Goal: Task Accomplishment & Management: Manage account settings

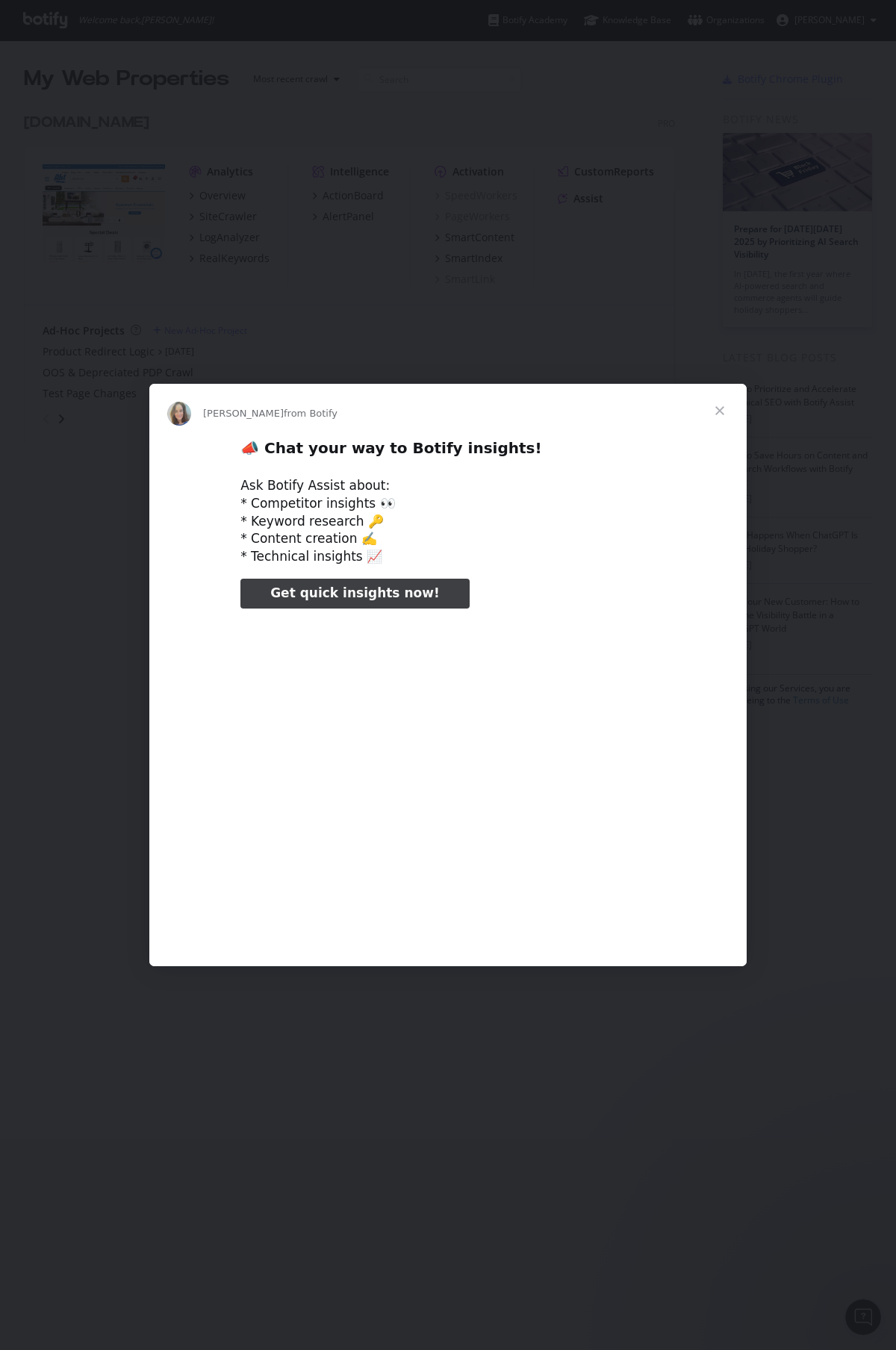
type input "105762"
click at [730, 412] on span "Close" at bounding box center [719, 410] width 54 height 54
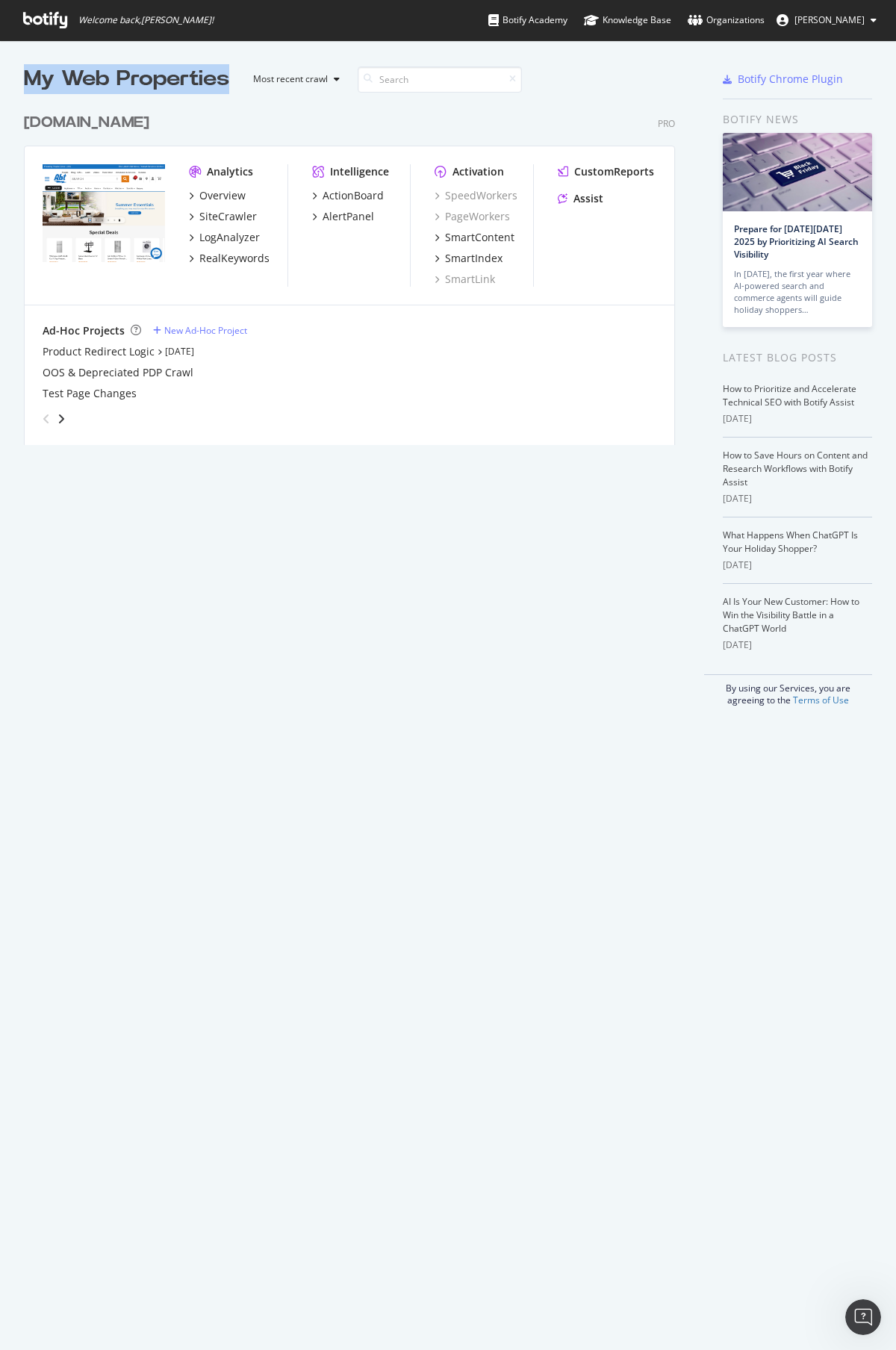
drag, startPoint x: 25, startPoint y: 76, endPoint x: 228, endPoint y: 77, distance: 203.0
click at [228, 77] on div "My Web Properties" at bounding box center [127, 79] width 205 height 30
click at [105, 196] on img "grid" at bounding box center [103, 213] width 123 height 98
click at [55, 116] on div "[DOMAIN_NAME]" at bounding box center [87, 123] width 126 height 22
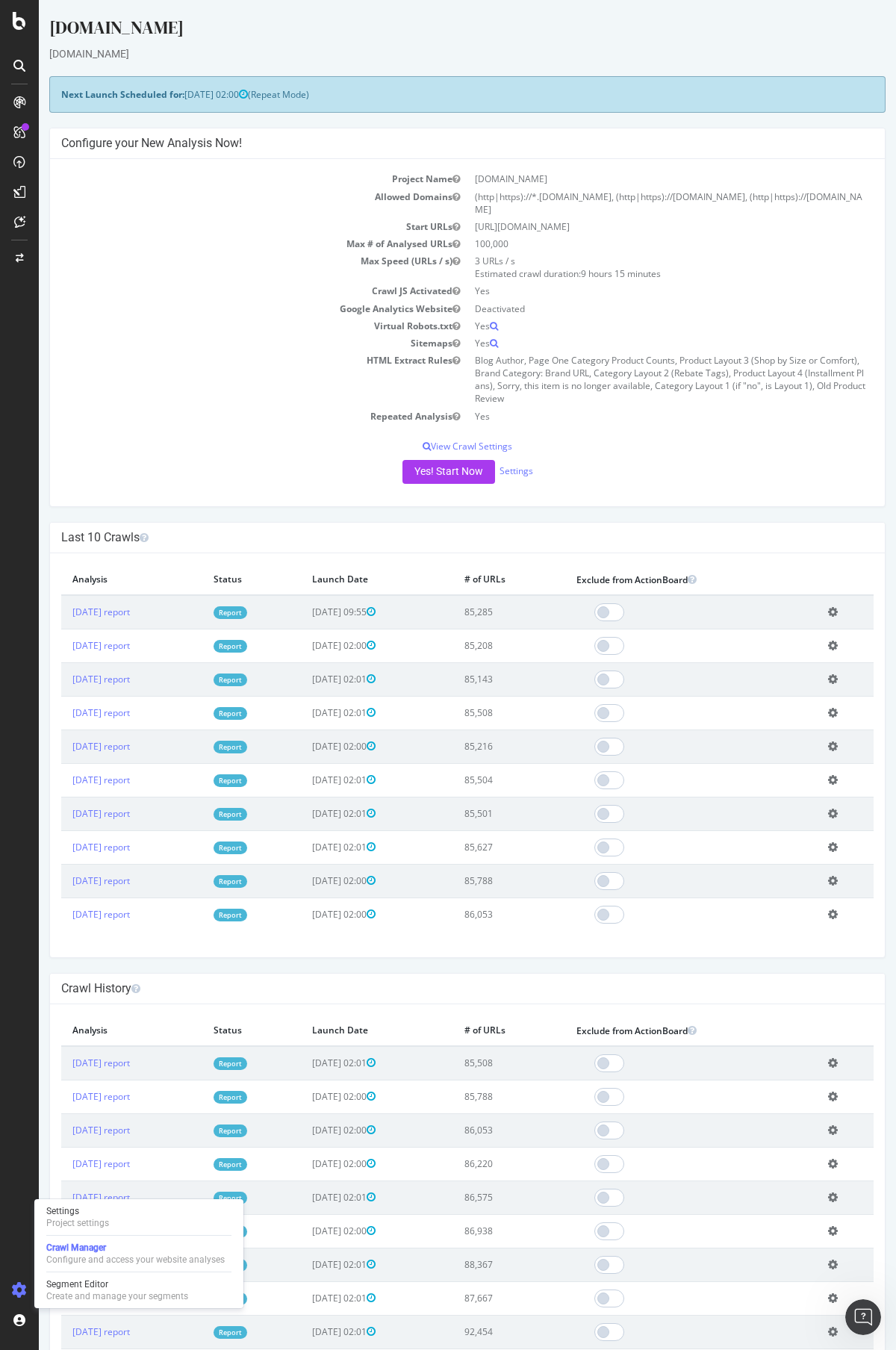
click at [17, 1288] on icon at bounding box center [19, 1290] width 15 height 15
drag, startPoint x: 577, startPoint y: 211, endPoint x: 476, endPoint y: 213, distance: 101.0
click at [476, 218] on td "[URL][DOMAIN_NAME]" at bounding box center [670, 227] width 406 height 17
drag, startPoint x: 476, startPoint y: 213, endPoint x: 591, endPoint y: 215, distance: 115.0
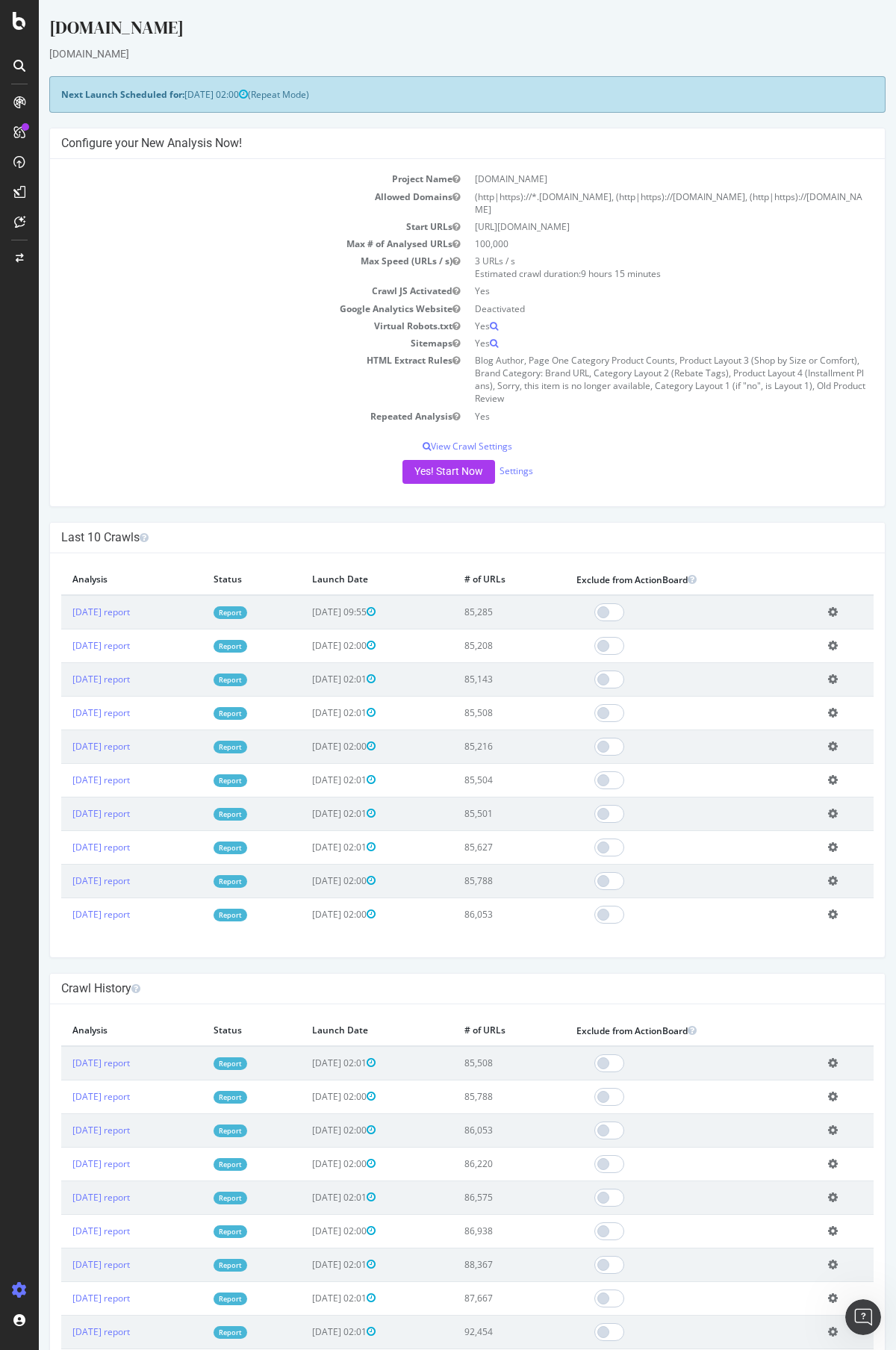
click at [591, 218] on td "[URL][DOMAIN_NAME]" at bounding box center [670, 227] width 406 height 17
drag, startPoint x: 591, startPoint y: 215, endPoint x: 492, endPoint y: 215, distance: 99.0
click at [492, 218] on td "[URL][DOMAIN_NAME]" at bounding box center [670, 227] width 406 height 17
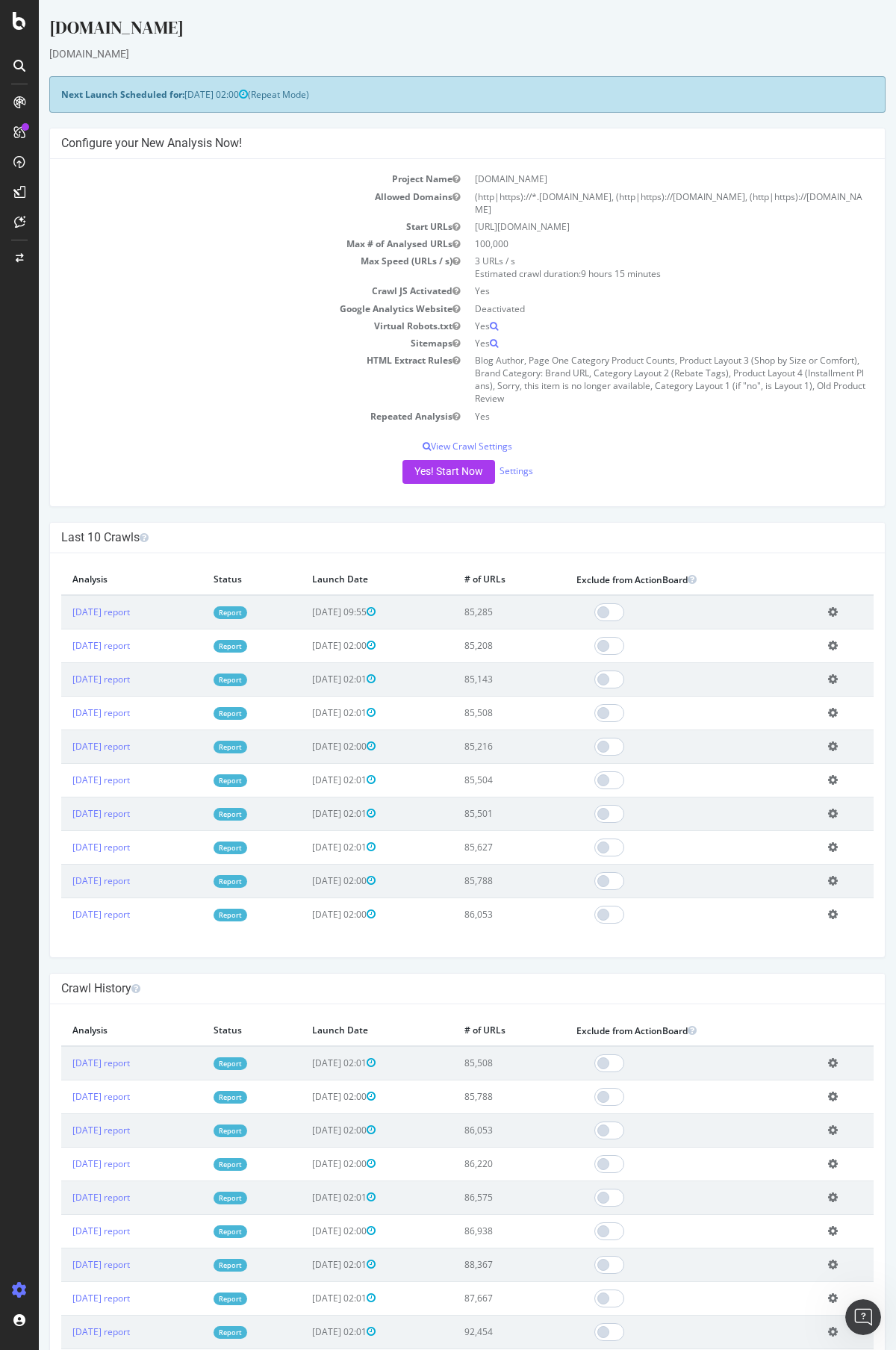
click at [694, 190] on td "(http|https)://*.[DOMAIN_NAME], (http|https)://[DOMAIN_NAME], (http|https)://[D…" at bounding box center [670, 203] width 406 height 30
click at [698, 195] on td "(http|https)://*.[DOMAIN_NAME], (http|https)://[DOMAIN_NAME], (http|https)://[D…" at bounding box center [670, 203] width 406 height 30
drag, startPoint x: 844, startPoint y: 195, endPoint x: 474, endPoint y: 197, distance: 370.0
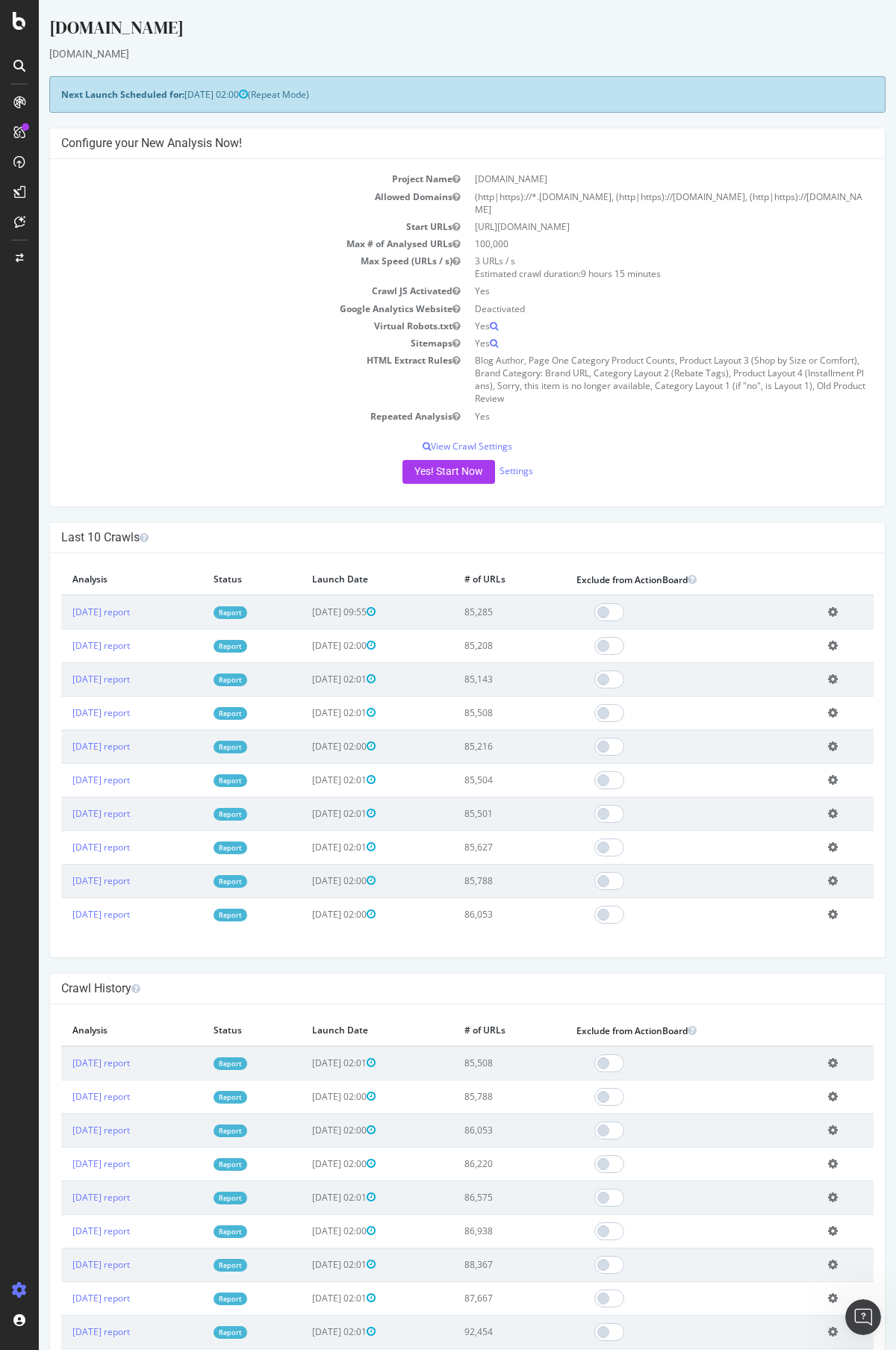
click at [474, 197] on td "(http|https)://*.[DOMAIN_NAME], (http|https)://[DOMAIN_NAME], (http|https)://[D…" at bounding box center [670, 203] width 406 height 30
click at [474, 198] on td "(http|https)://*.[DOMAIN_NAME], (http|https)://[DOMAIN_NAME], (http|https)://[D…" at bounding box center [670, 203] width 406 height 30
drag, startPoint x: 474, startPoint y: 197, endPoint x: 861, endPoint y: 193, distance: 387.0
click at [861, 193] on td "(http|https)://*.[DOMAIN_NAME], (http|https)://[DOMAIN_NAME], (http|https)://[D…" at bounding box center [670, 203] width 406 height 30
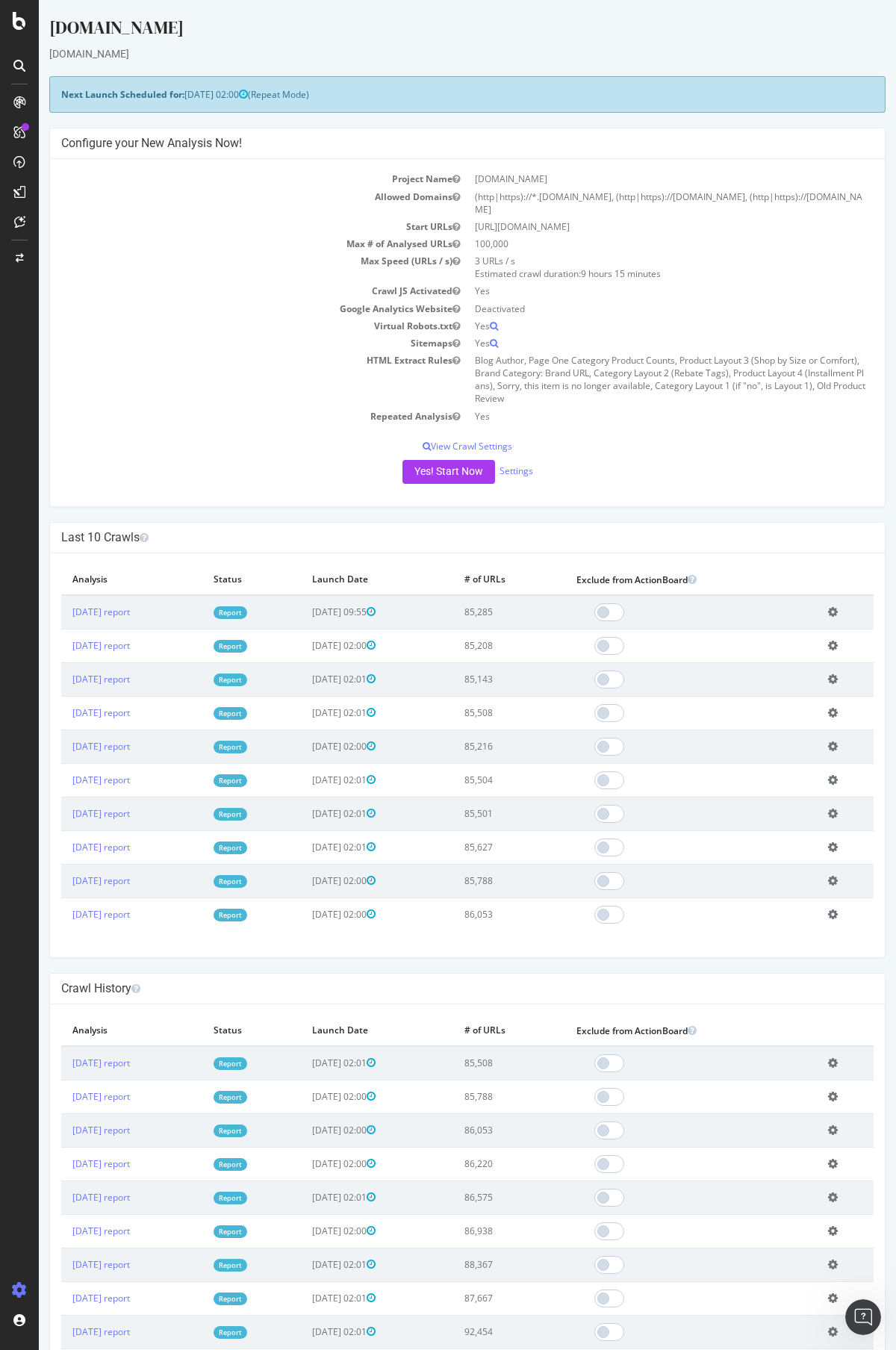
drag, startPoint x: 861, startPoint y: 193, endPoint x: 566, endPoint y: 193, distance: 295.0
click at [566, 193] on td "(http|https)://*.[DOMAIN_NAME], (http|https)://[DOMAIN_NAME], (http|https)://[D…" at bounding box center [670, 203] width 406 height 30
click at [566, 193] on td "(http|https)://*.[DOMAIN_NAME], (http|https)://[DOMAIN_NAME], (http|https)://[D…" at bounding box center [670, 203] width 406 height 30
drag, startPoint x: 566, startPoint y: 193, endPoint x: 797, endPoint y: 194, distance: 231.0
click at [781, 193] on td "(http|https)://*.[DOMAIN_NAME], (http|https)://[DOMAIN_NAME], (http|https)://[D…" at bounding box center [670, 203] width 406 height 30
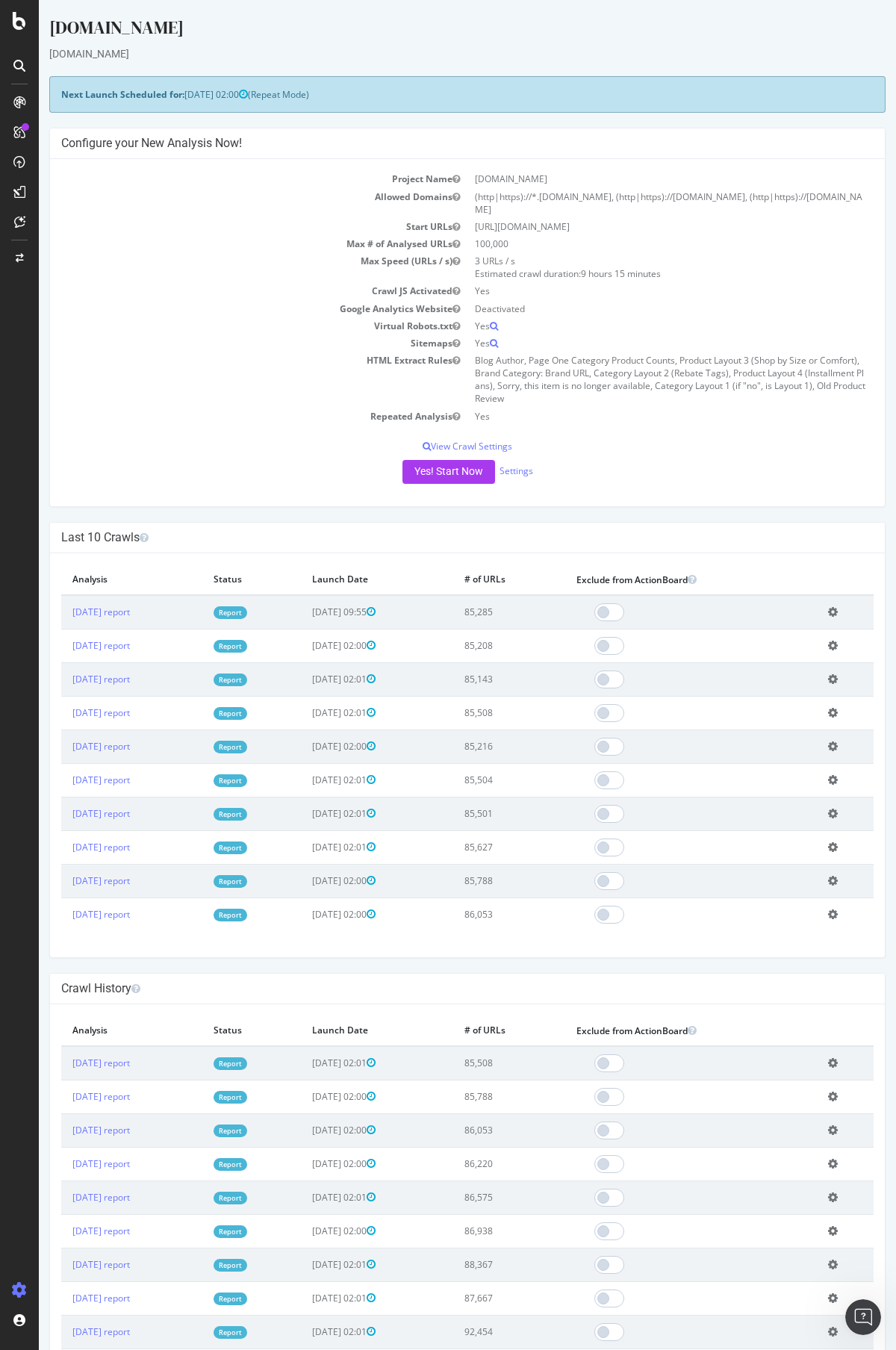
click at [797, 194] on td "(http|https)://*.[DOMAIN_NAME], (http|https)://[DOMAIN_NAME], (http|https)://[D…" at bounding box center [670, 203] width 406 height 30
drag, startPoint x: 856, startPoint y: 198, endPoint x: 474, endPoint y: 196, distance: 382.0
click at [474, 196] on td "(http|https)://*.[DOMAIN_NAME], (http|https)://[DOMAIN_NAME], (http|https)://[D…" at bounding box center [670, 203] width 406 height 30
drag, startPoint x: 474, startPoint y: 196, endPoint x: 845, endPoint y: 193, distance: 371.0
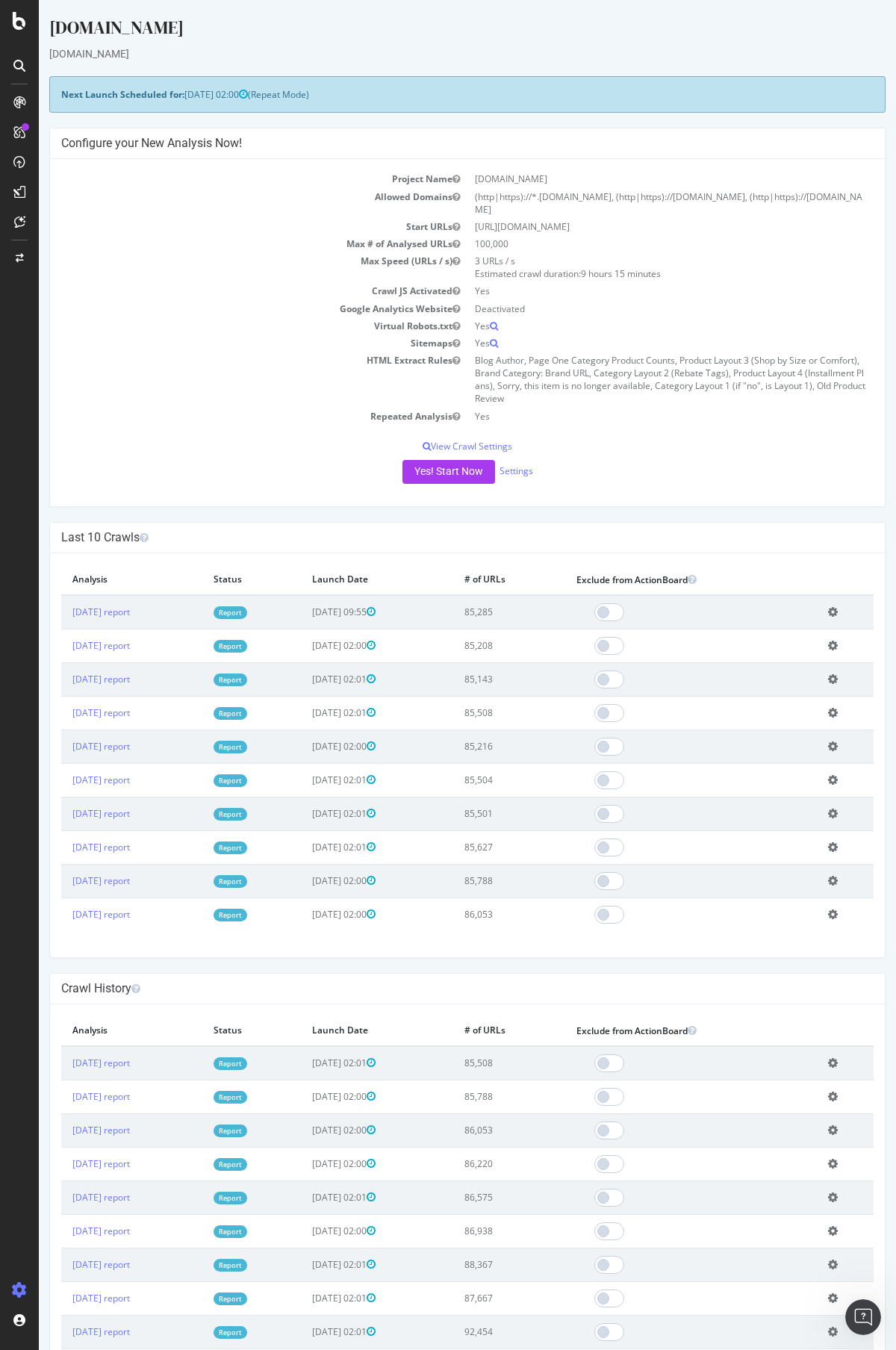
click at [845, 193] on td "(http|https)://*.[DOMAIN_NAME], (http|https)://[DOMAIN_NAME], (http|https)://[D…" at bounding box center [670, 203] width 406 height 30
drag, startPoint x: 845, startPoint y: 193, endPoint x: 514, endPoint y: 193, distance: 331.0
click at [523, 193] on td "(http|https)://*.[DOMAIN_NAME], (http|https)://[DOMAIN_NAME], (http|https)://[D…" at bounding box center [670, 203] width 406 height 30
click at [514, 193] on td "(http|https)://*.[DOMAIN_NAME], (http|https)://[DOMAIN_NAME], (http|https)://[D…" at bounding box center [670, 203] width 406 height 30
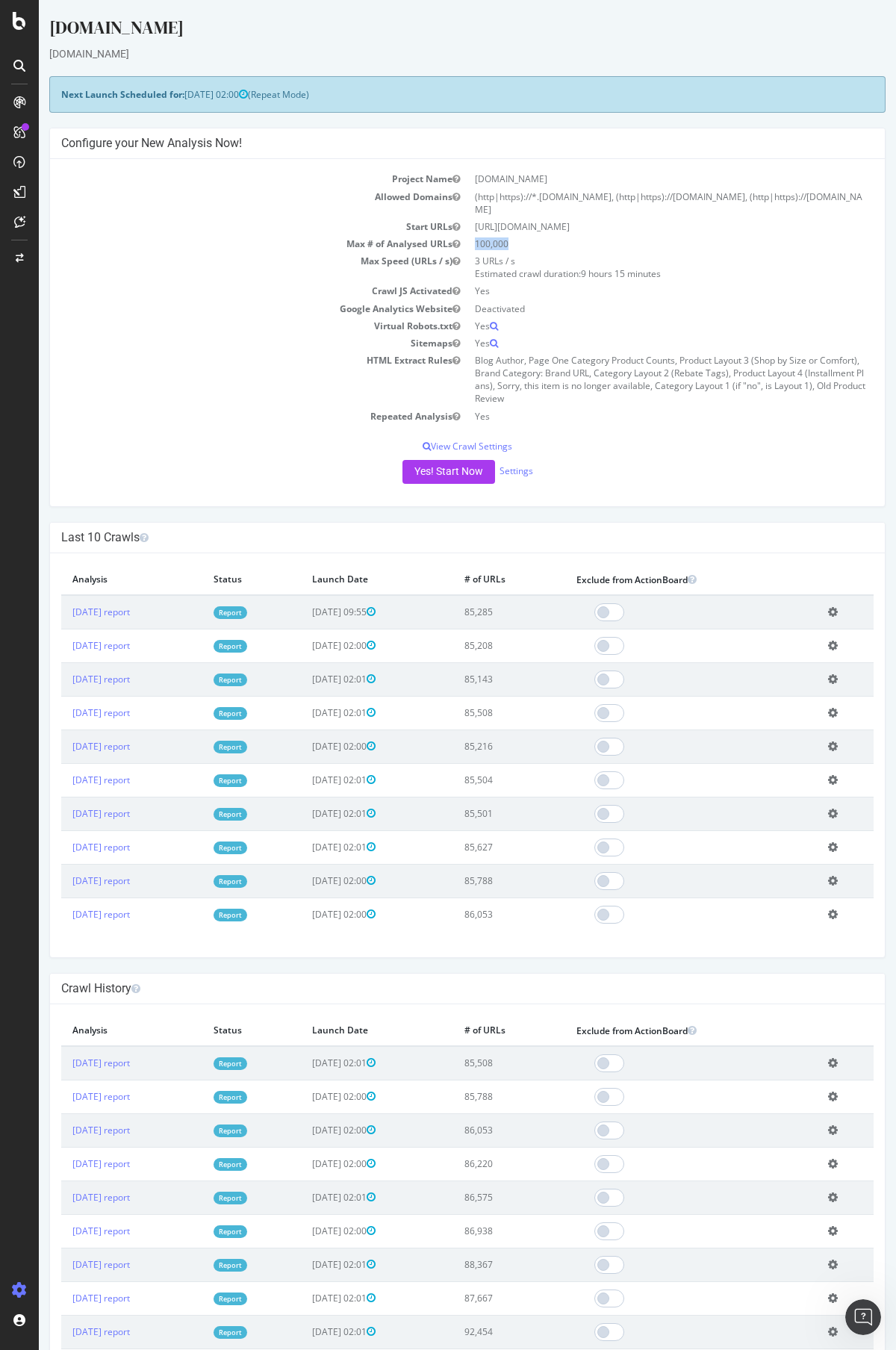
drag, startPoint x: 534, startPoint y: 229, endPoint x: 475, endPoint y: 229, distance: 59.0
click at [475, 235] on td "100,000" at bounding box center [670, 244] width 406 height 17
drag, startPoint x: 477, startPoint y: 228, endPoint x: 587, endPoint y: 228, distance: 110.0
click at [587, 235] on td "100,000" at bounding box center [670, 244] width 406 height 17
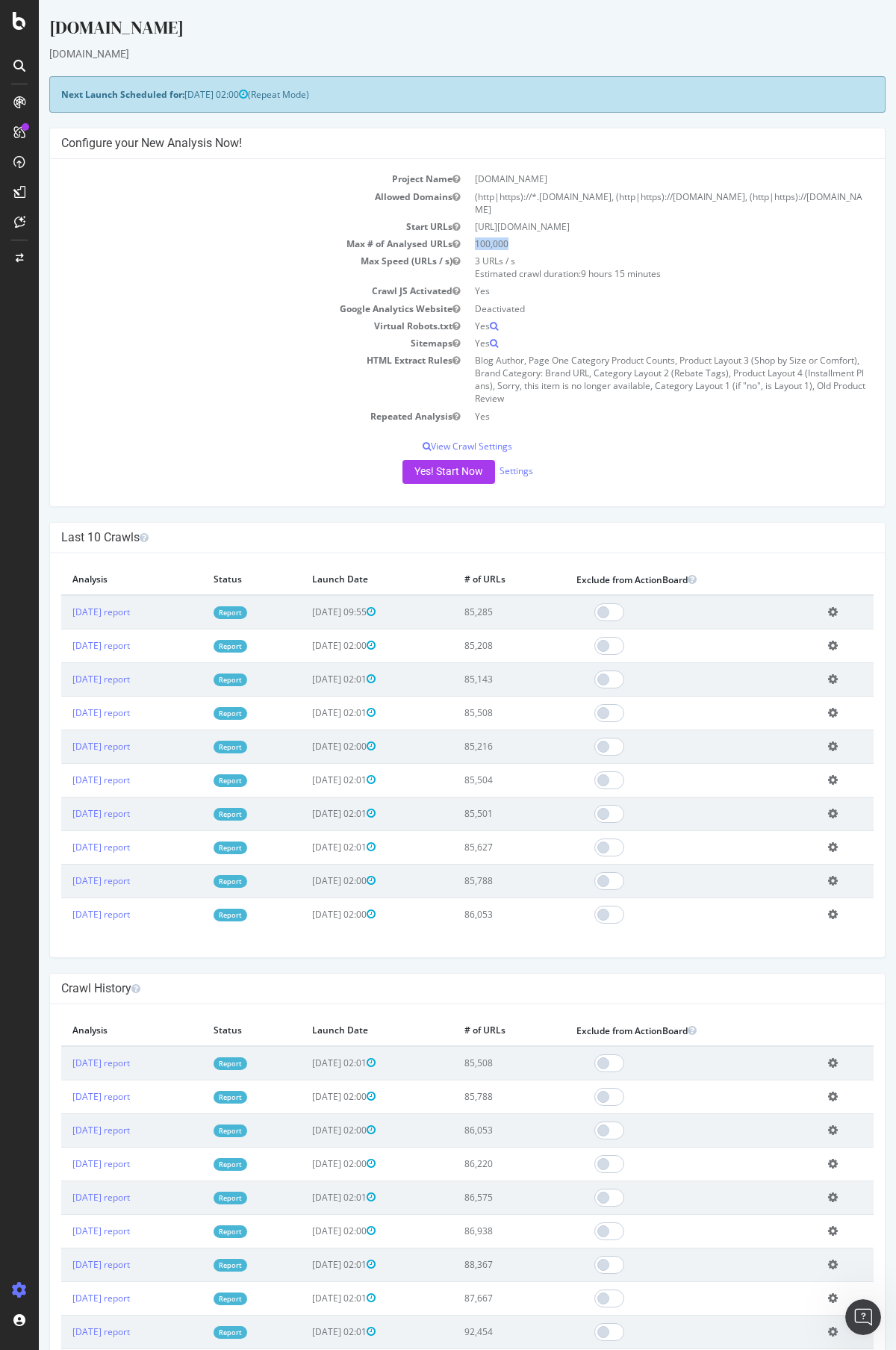
click at [587, 235] on td "100,000" at bounding box center [670, 244] width 406 height 17
drag, startPoint x: 531, startPoint y: 384, endPoint x: 476, endPoint y: 345, distance: 67.4
click at [476, 352] on td "Blog Author, Page One Category Product Counts, Product Layout 3 (Shop by Size o…" at bounding box center [670, 380] width 406 height 56
drag, startPoint x: 476, startPoint y: 345, endPoint x: 537, endPoint y: 383, distance: 71.9
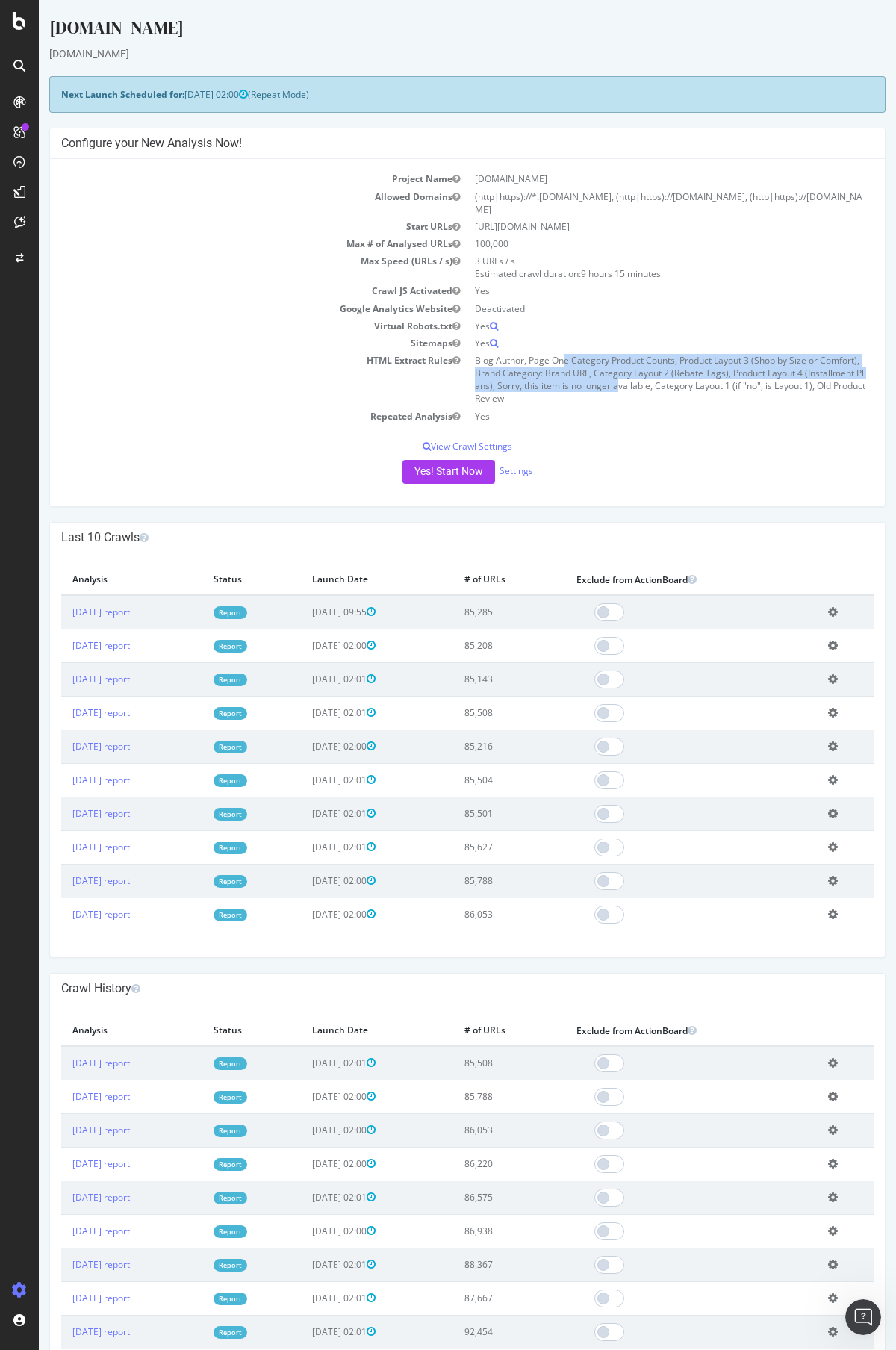
click at [536, 383] on td "Blog Author, Page One Category Product Counts, Product Layout 3 (Shop by Size o…" at bounding box center [670, 380] width 406 height 56
click at [537, 383] on td "Blog Author, Page One Category Product Counts, Product Layout 3 (Shop by Size o…" at bounding box center [670, 380] width 406 height 56
drag, startPoint x: 537, startPoint y: 383, endPoint x: 459, endPoint y: 322, distance: 99.0
click at [462, 328] on tbody "Project Name [DOMAIN_NAME] Allowed Domains (http|https)://*.[DOMAIN_NAME], (htt…" at bounding box center [467, 297] width 812 height 254
click at [459, 334] on td "Sitemaps" at bounding box center [264, 343] width 406 height 17
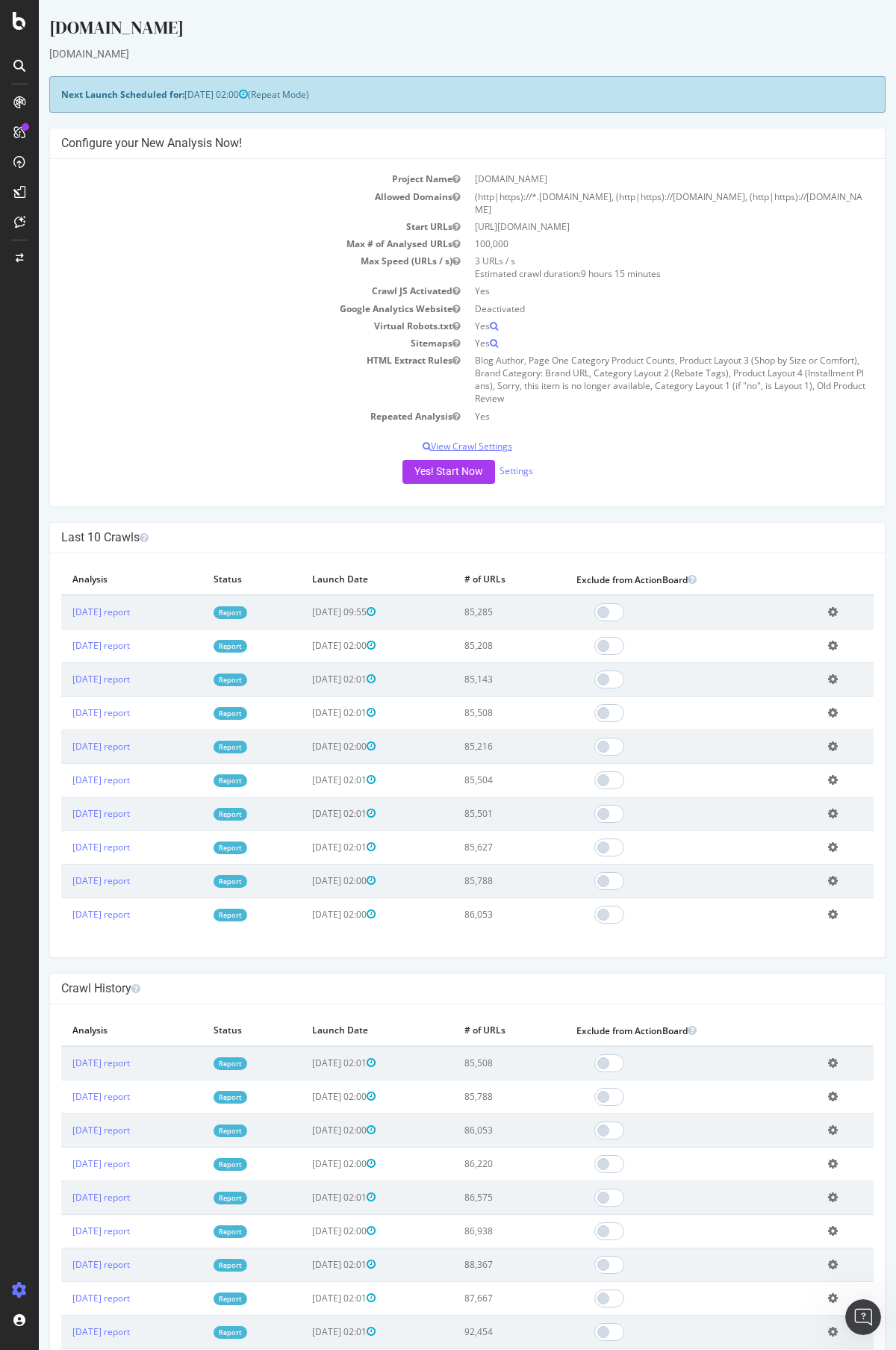
click at [473, 440] on p "View Crawl Settings" at bounding box center [467, 446] width 812 height 12
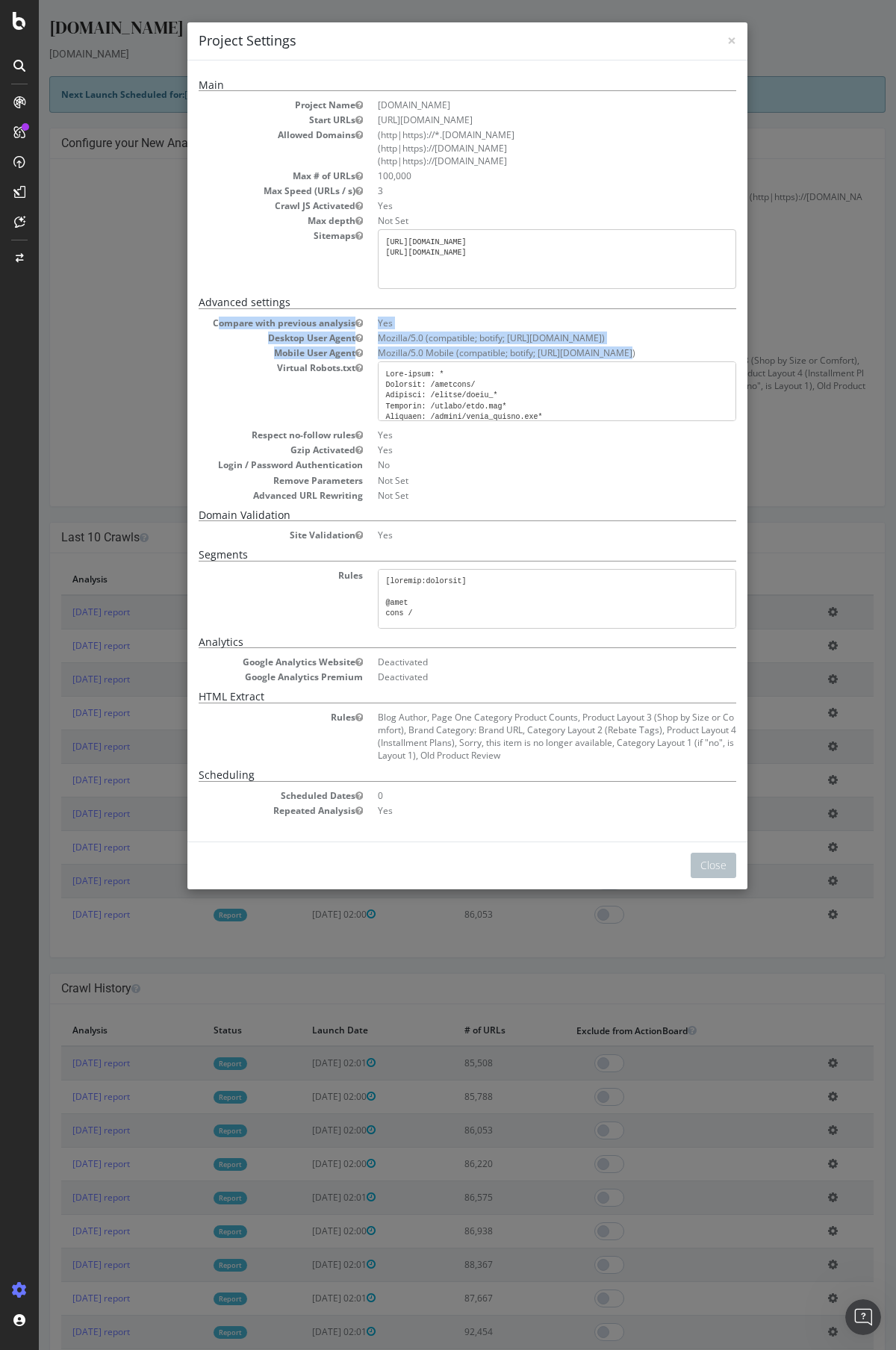
drag, startPoint x: 632, startPoint y: 356, endPoint x: 212, endPoint y: 317, distance: 421.8
click at [212, 317] on dl "Compare with previous analysis Yes Desktop User Agent Mozilla/5.0 (compatible; …" at bounding box center [467, 409] width 537 height 185
click at [212, 317] on dt "Compare with previous analysis" at bounding box center [280, 323] width 164 height 12
drag, startPoint x: 211, startPoint y: 322, endPoint x: 637, endPoint y: 352, distance: 427.1
click at [637, 352] on dl "Compare with previous analysis Yes Desktop User Agent Mozilla/5.0 (compatible; …" at bounding box center [467, 409] width 537 height 185
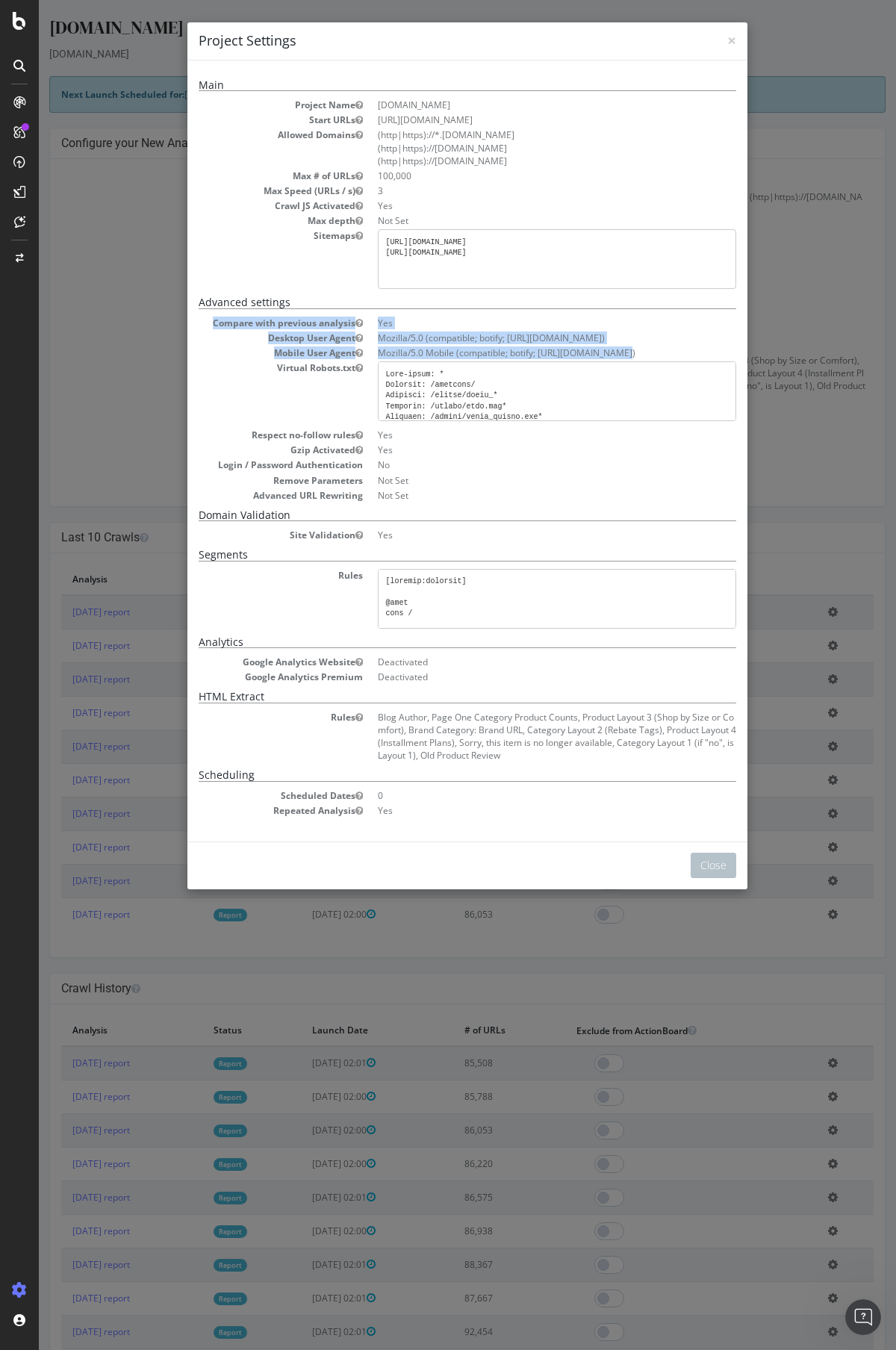
click at [637, 352] on dd "Mozilla/5.0 Mobile (compatible; botify; [URL][DOMAIN_NAME])" at bounding box center [556, 352] width 359 height 12
click at [732, 41] on span "×" at bounding box center [731, 40] width 9 height 21
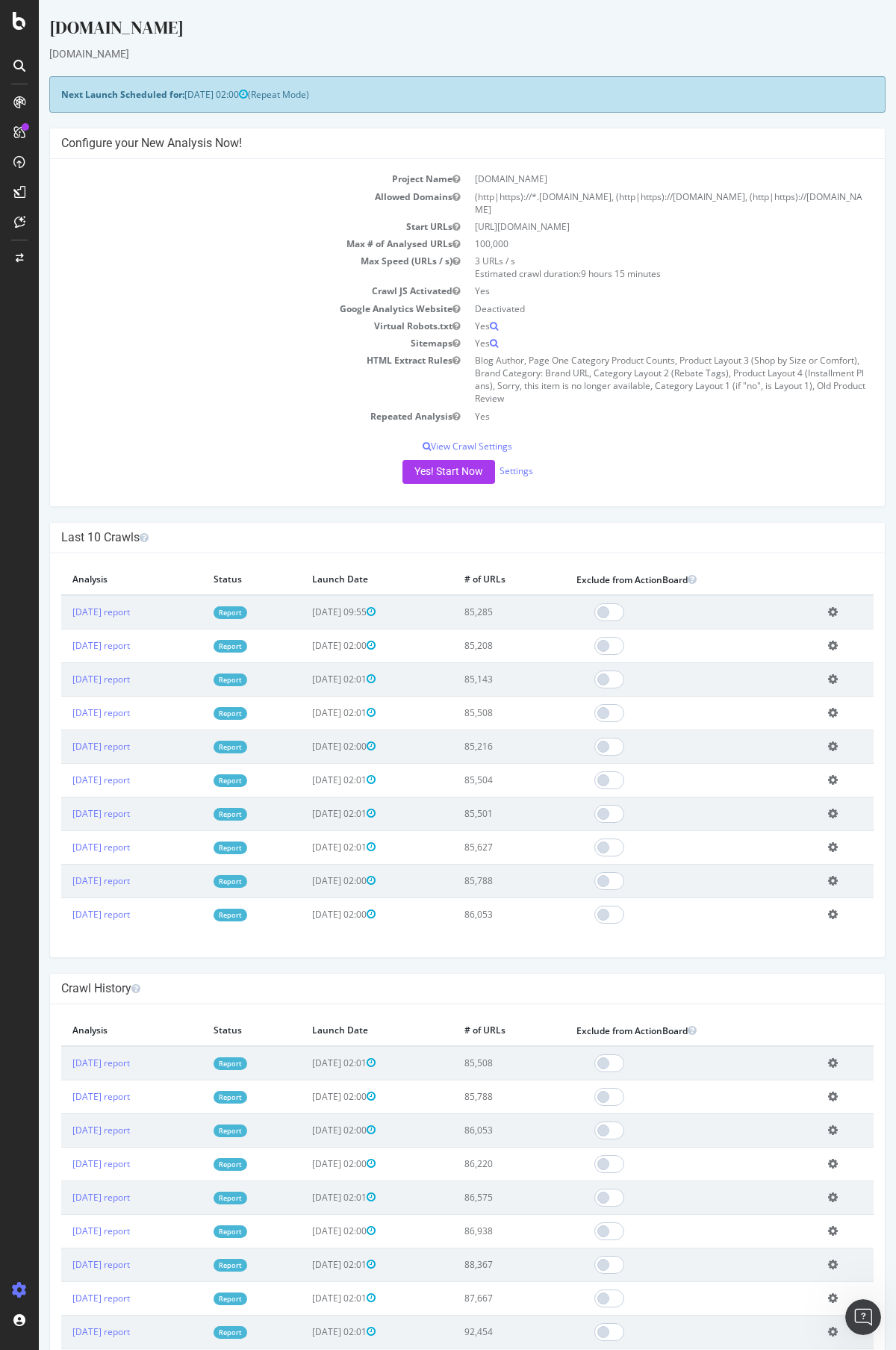
drag, startPoint x: 520, startPoint y: 383, endPoint x: 468, endPoint y: 344, distance: 65.0
click at [468, 352] on td "Blog Author, Page One Category Product Counts, Product Layout 3 (Shop by Size o…" at bounding box center [670, 380] width 406 height 56
click at [86, 1216] on div "Project settings" at bounding box center [77, 1222] width 62 height 12
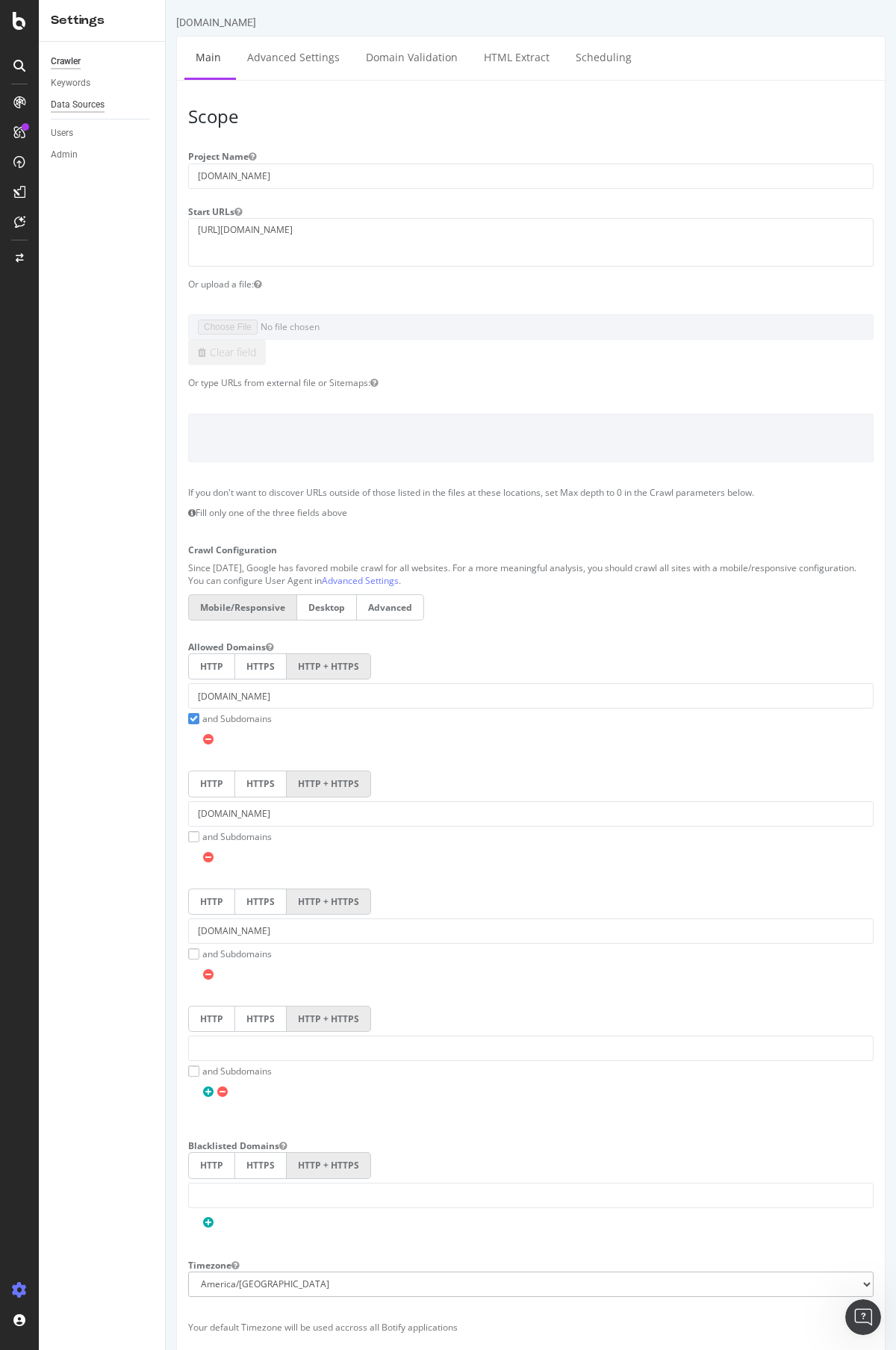
click at [72, 106] on div "Data Sources" at bounding box center [77, 105] width 54 height 16
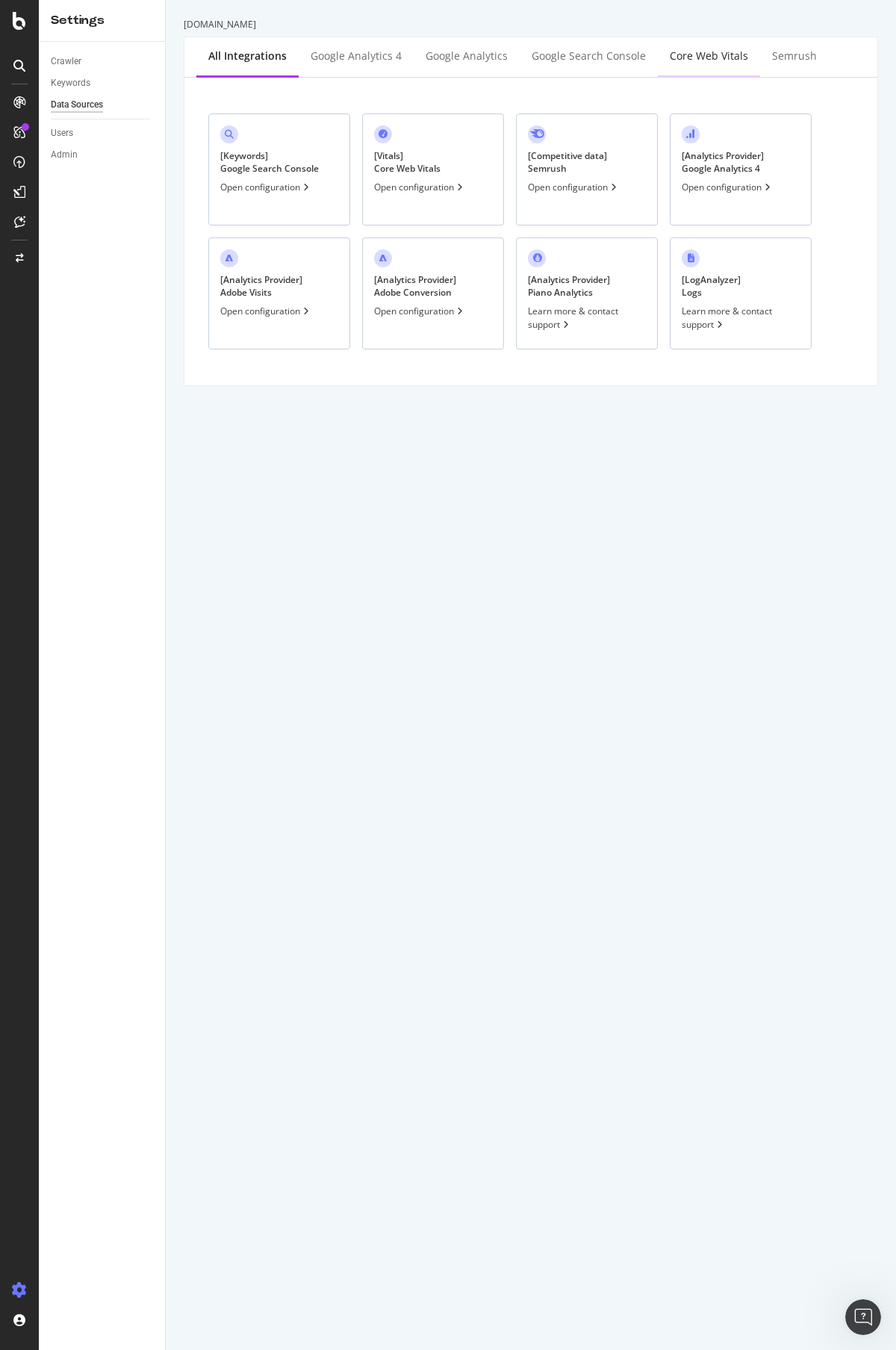
click at [678, 59] on div "Core Web Vitals" at bounding box center [709, 55] width 78 height 15
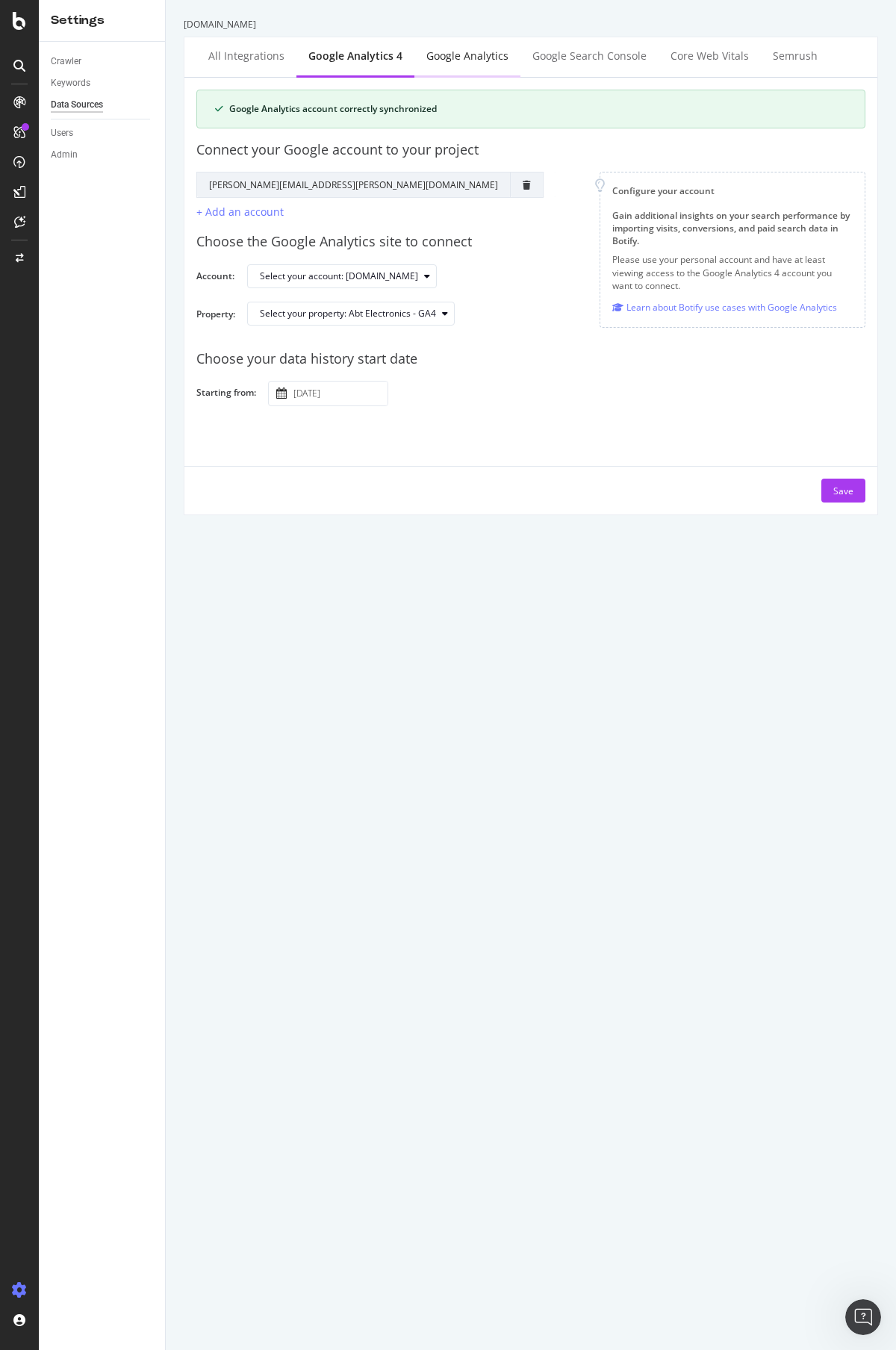
click at [465, 58] on div "Google Analytics" at bounding box center [467, 55] width 82 height 15
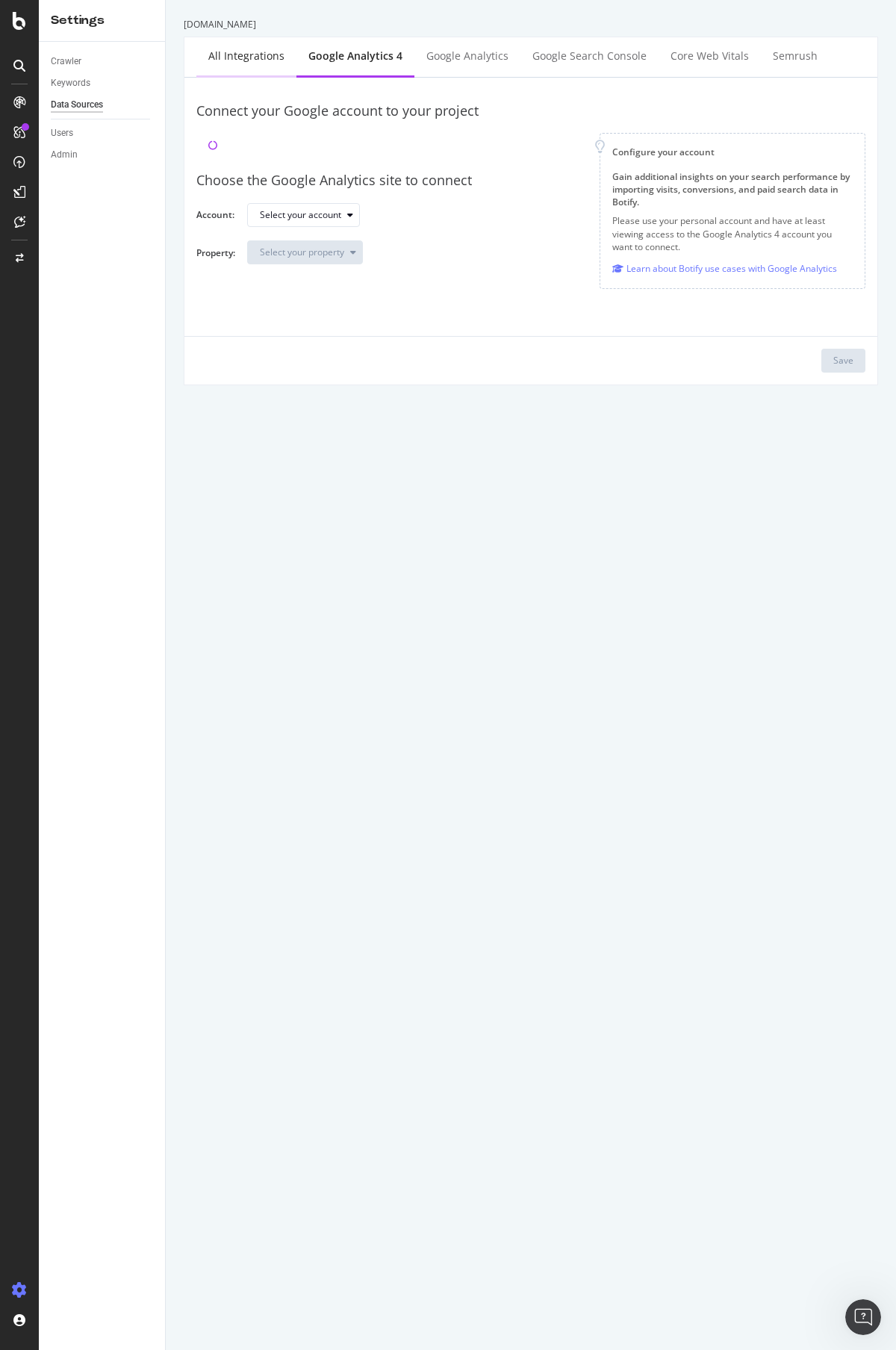
click at [237, 56] on div "All integrations" at bounding box center [246, 55] width 76 height 15
